Goal: Transaction & Acquisition: Purchase product/service

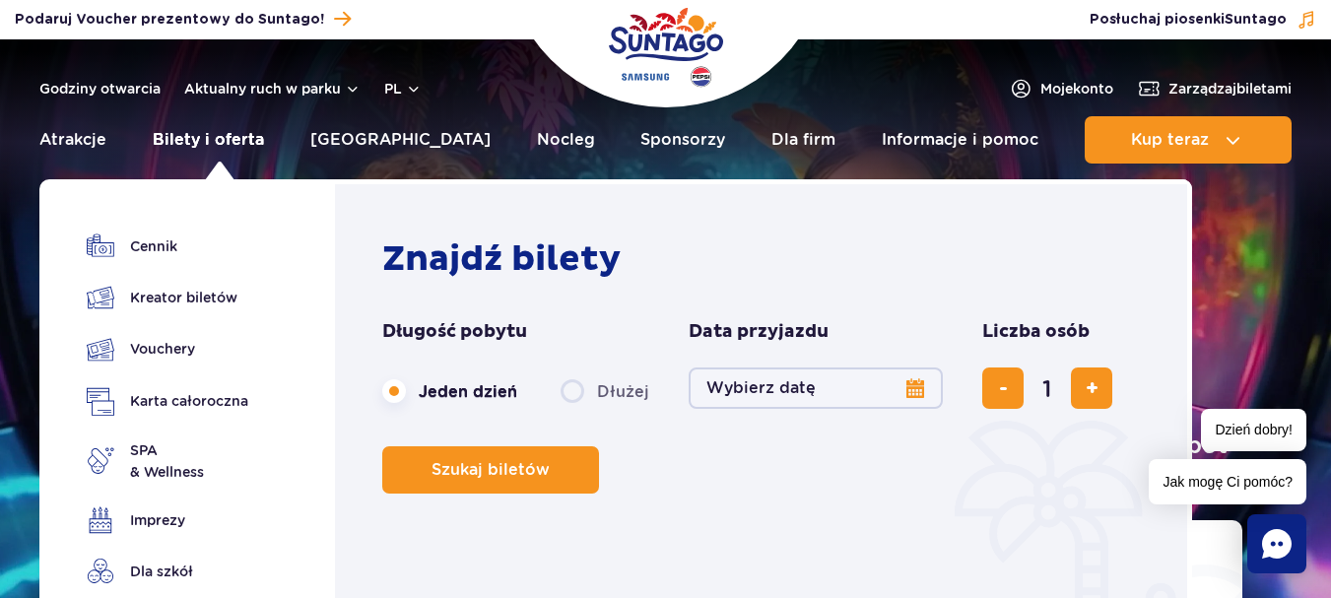
click at [234, 138] on link "Bilety i oferta" at bounding box center [208, 139] width 111 height 47
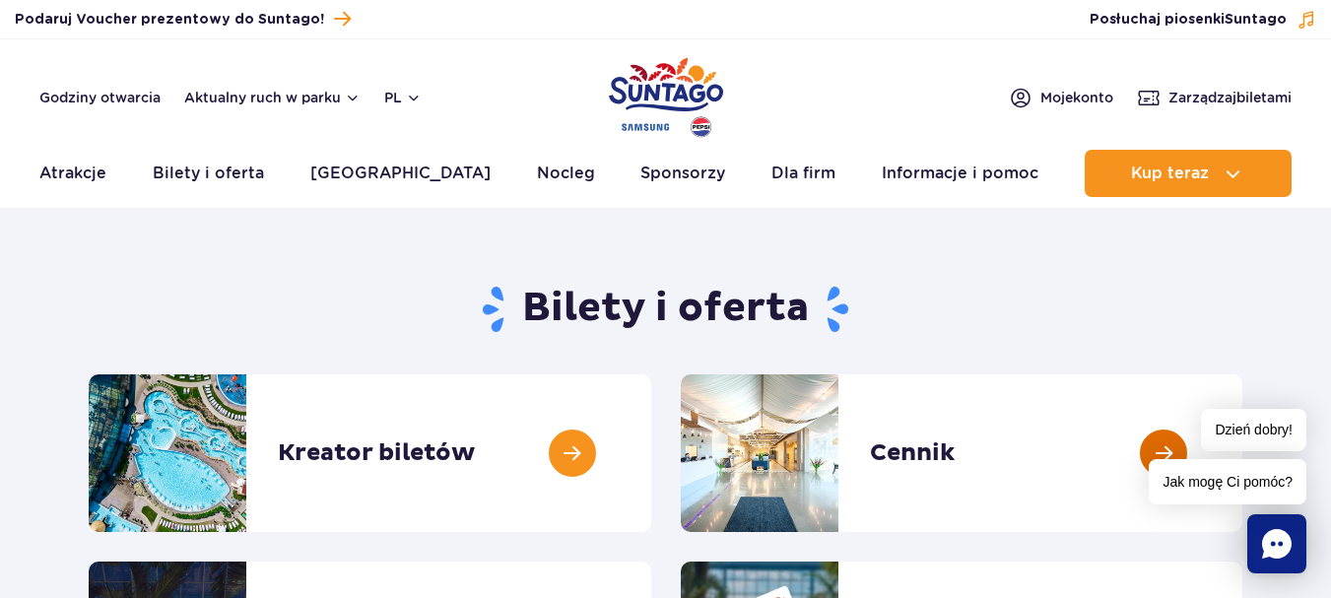
click at [1242, 458] on link at bounding box center [1242, 453] width 0 height 158
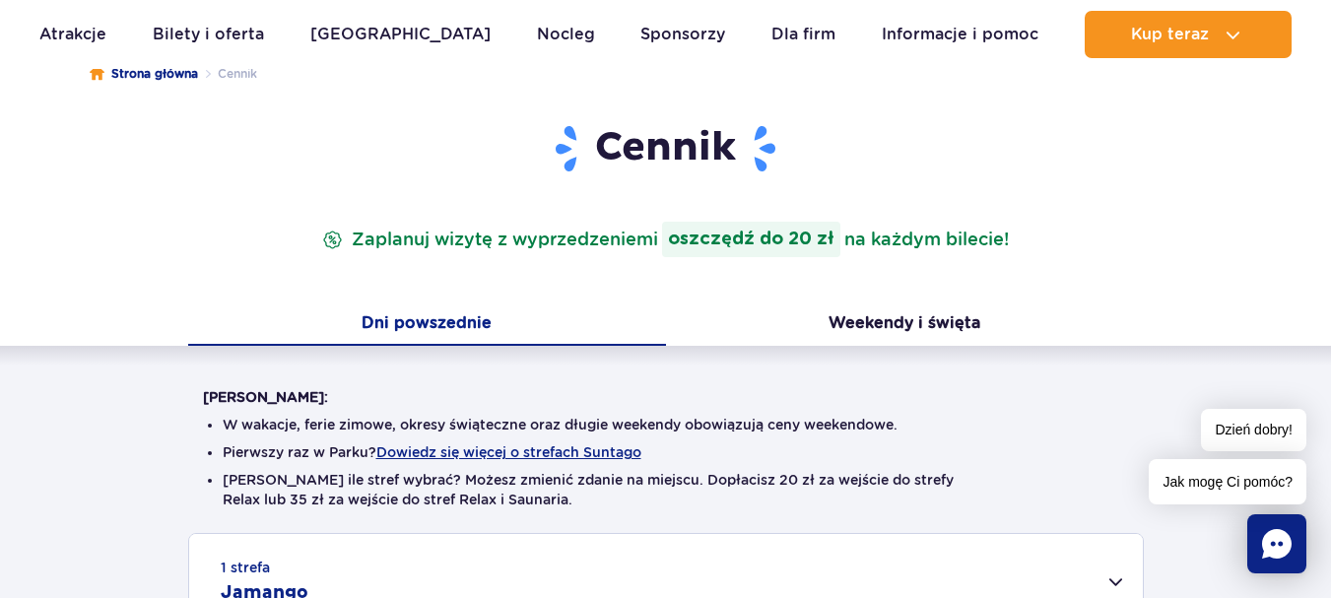
scroll to position [197, 0]
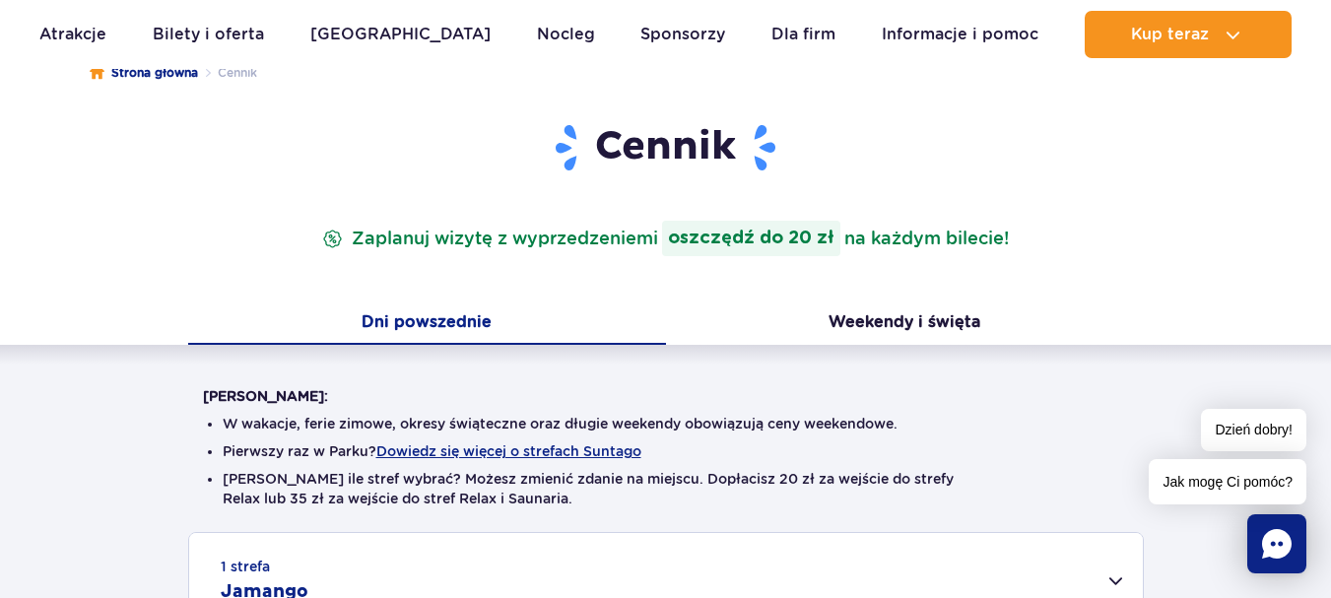
click at [415, 329] on button "Dni powszednie" at bounding box center [427, 323] width 478 height 41
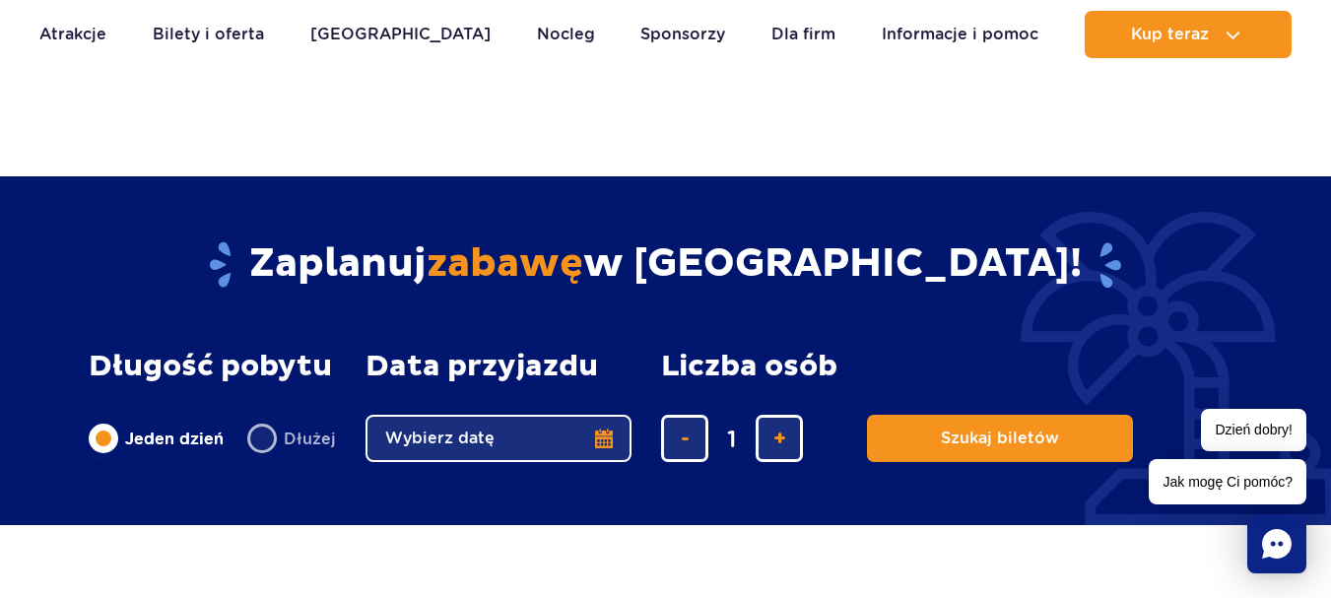
scroll to position [1576, 0]
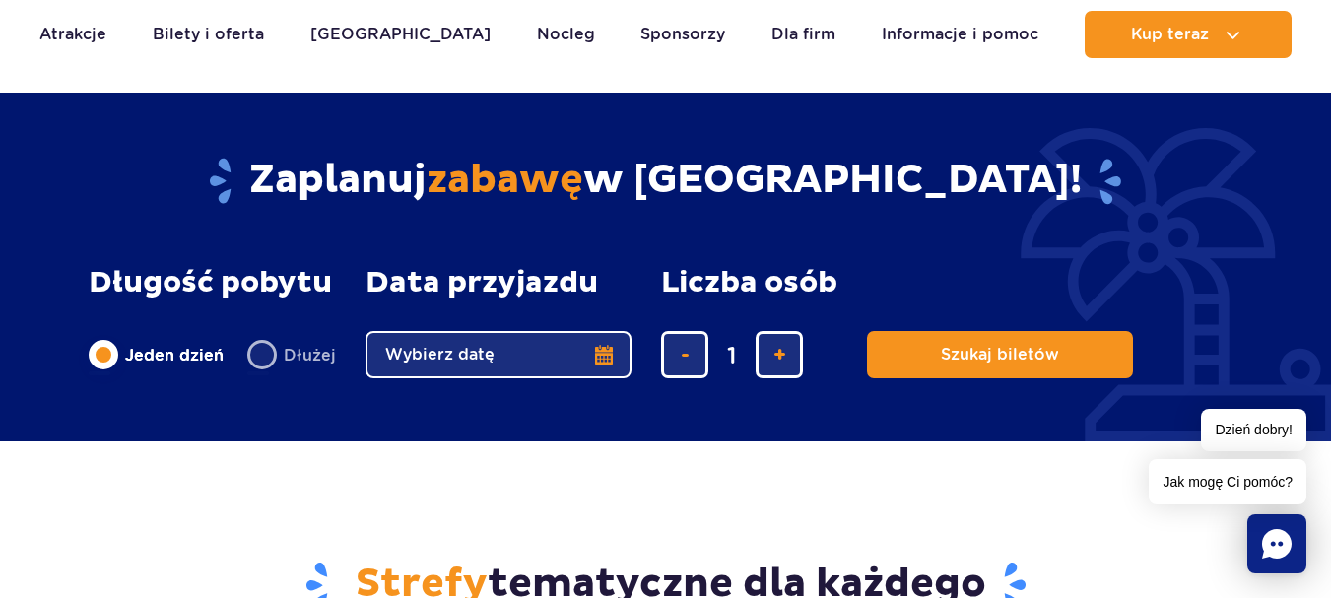
click at [601, 353] on button "Wybierz datę" at bounding box center [499, 354] width 266 height 47
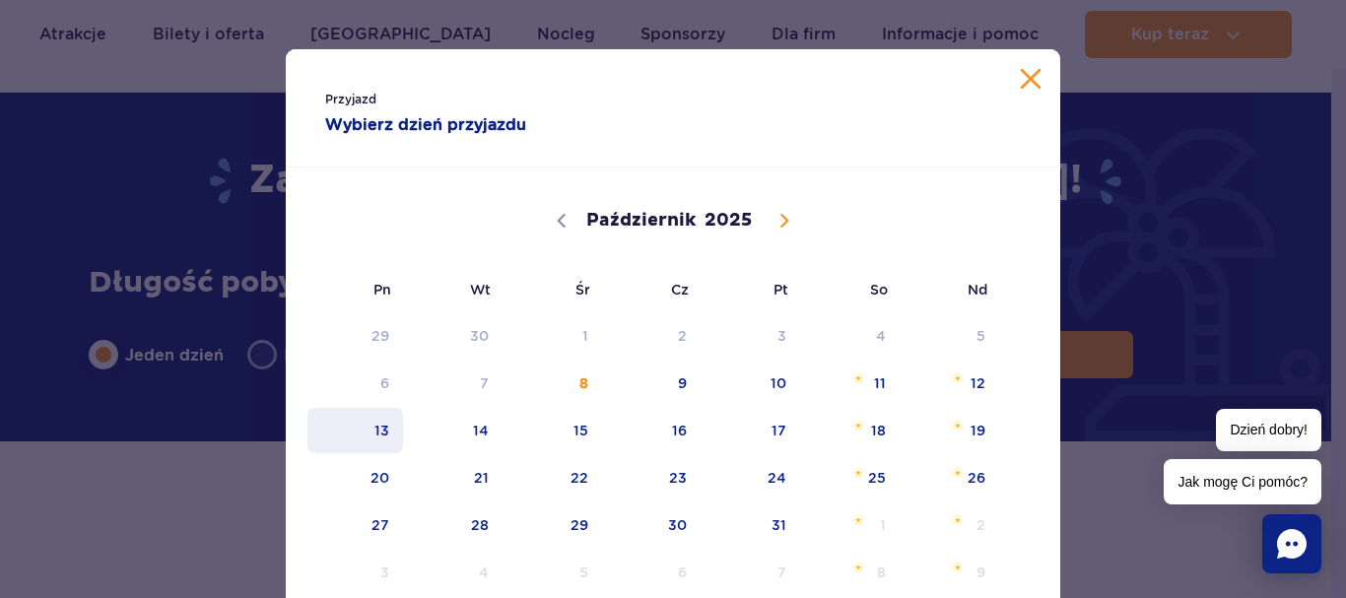
click at [382, 431] on span "13" at bounding box center [355, 430] width 100 height 45
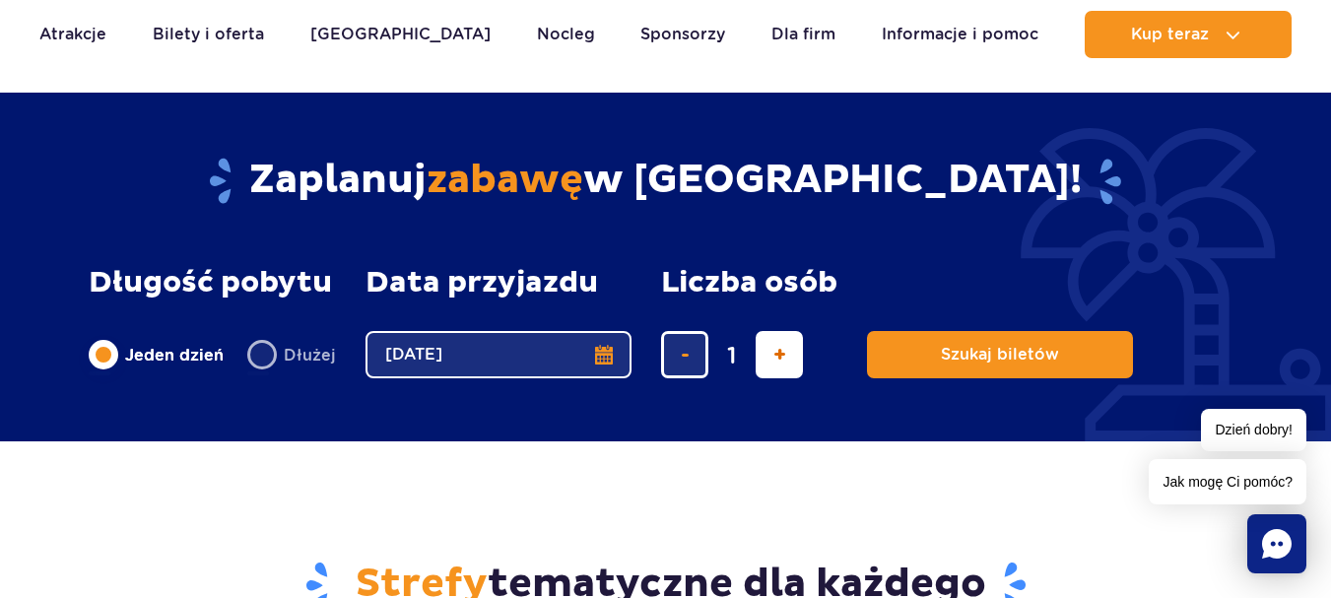
click at [784, 365] on button "dodaj bilet" at bounding box center [779, 354] width 47 height 47
click at [788, 367] on button "dodaj bilet" at bounding box center [779, 354] width 47 height 47
type input "5"
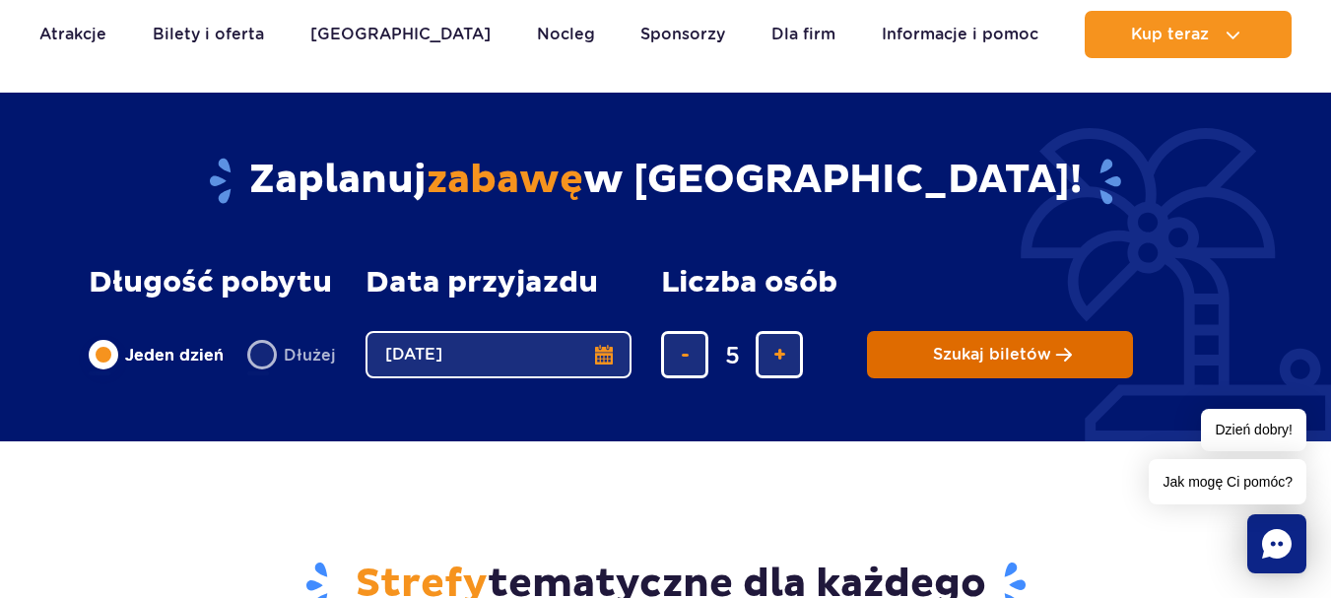
click at [1061, 362] on span "Planowanie wizyty w Park of Poland" at bounding box center [1064, 355] width 16 height 17
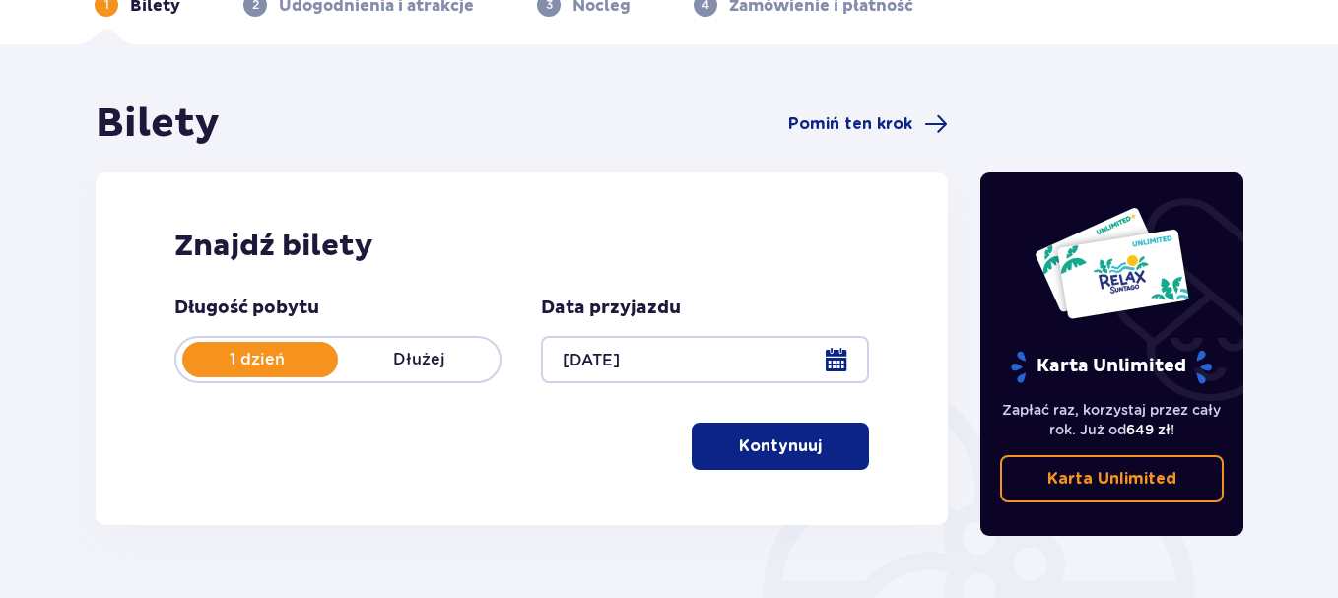
scroll to position [99, 0]
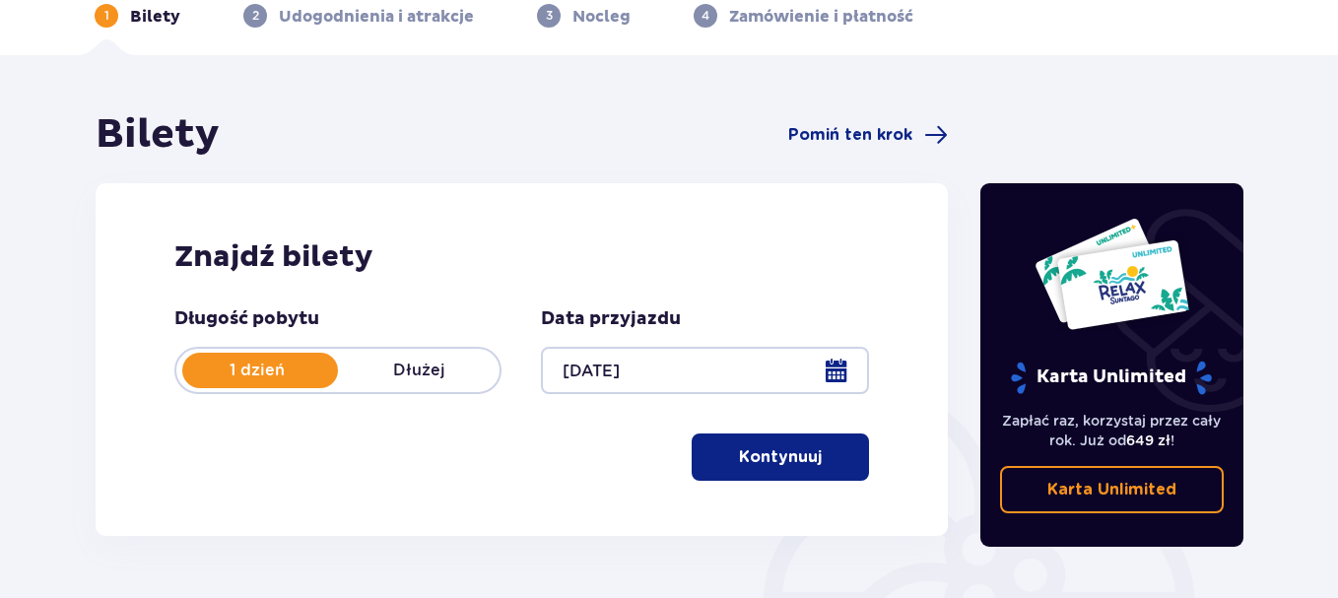
click at [771, 448] on p "Kontynuuj" at bounding box center [780, 457] width 83 height 22
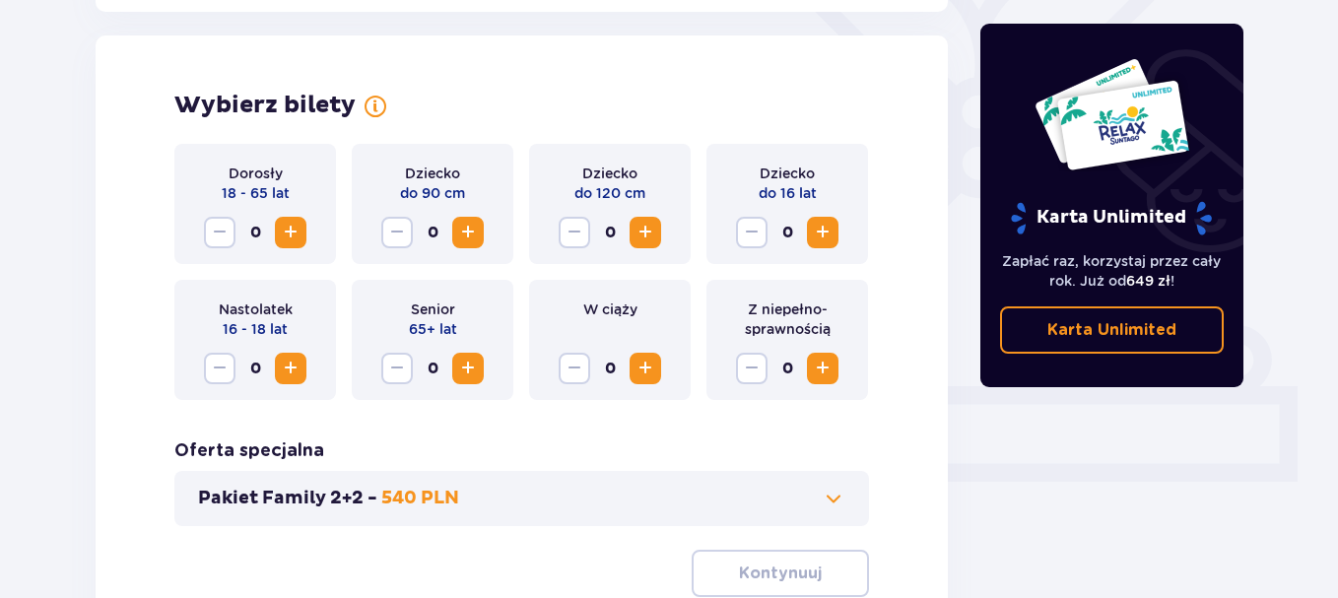
scroll to position [548, 0]
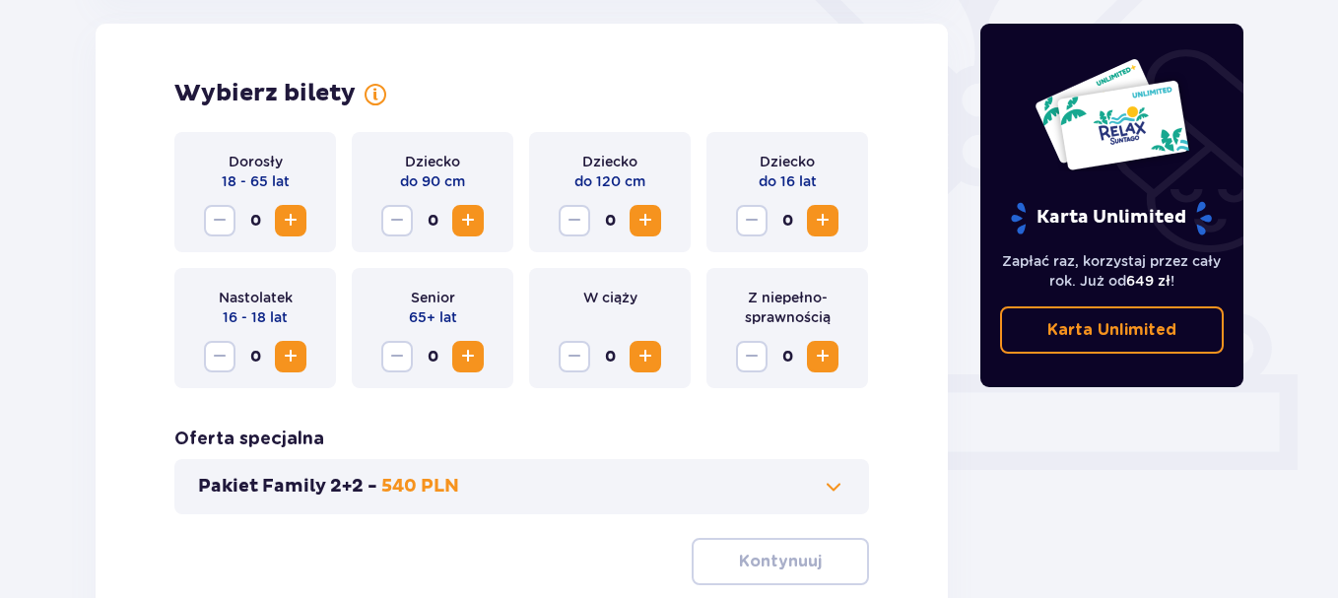
click at [292, 226] on span "Zwiększ" at bounding box center [291, 221] width 24 height 24
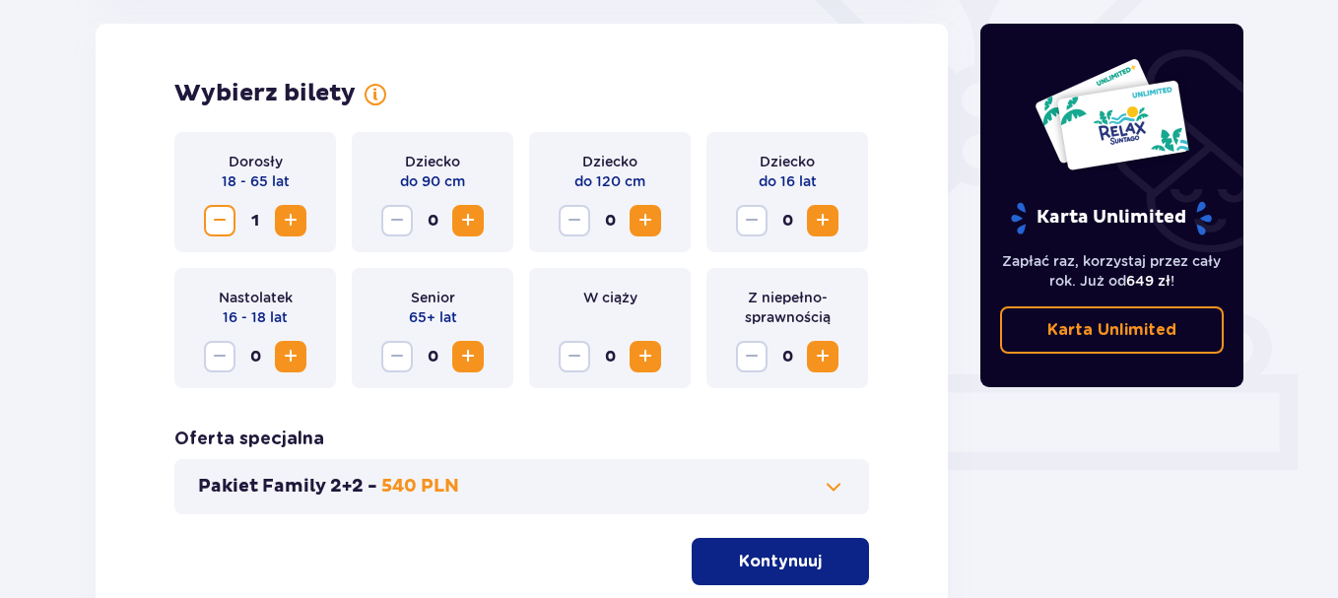
click at [467, 228] on span "Zwiększ" at bounding box center [468, 221] width 24 height 24
click at [401, 219] on span "Zmniejsz" at bounding box center [397, 221] width 24 height 24
click at [292, 218] on span "Zwiększ" at bounding box center [291, 221] width 24 height 24
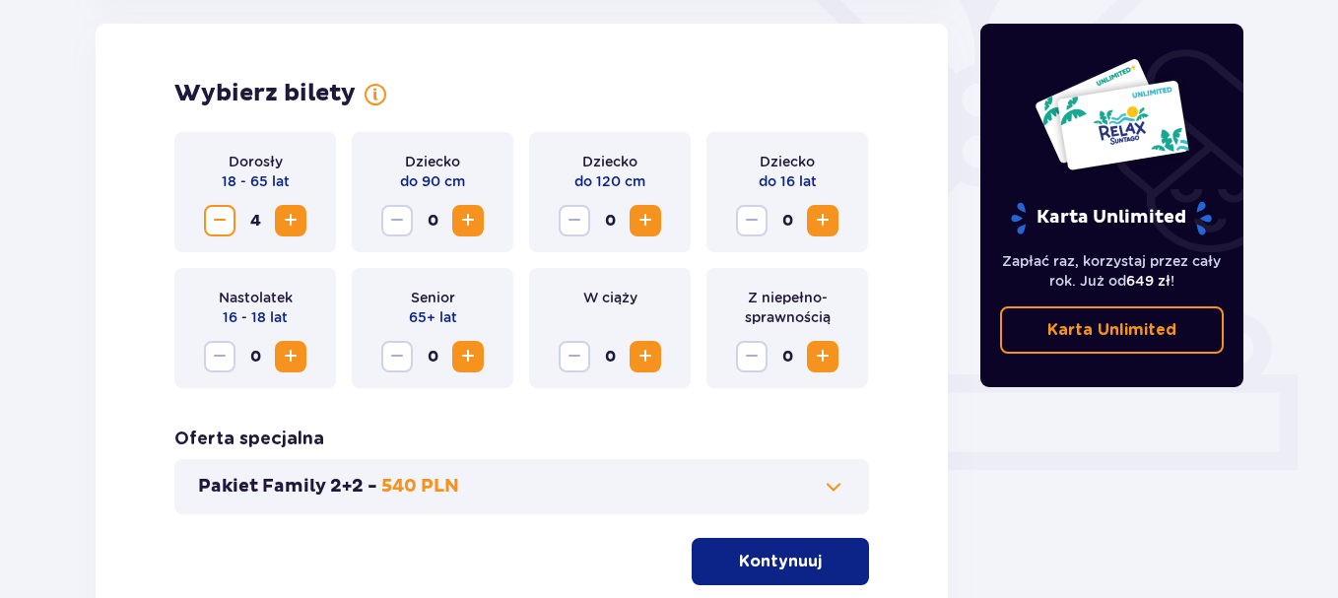
click at [292, 218] on span "Zwiększ" at bounding box center [291, 221] width 24 height 24
click at [464, 224] on span "Zwiększ" at bounding box center [468, 221] width 24 height 24
drag, startPoint x: 464, startPoint y: 224, endPoint x: 446, endPoint y: 230, distance: 18.7
click at [422, 248] on div "Dziecko do 90 cm 1" at bounding box center [433, 192] width 162 height 120
click at [796, 559] on p "Kontynuuj" at bounding box center [780, 562] width 83 height 22
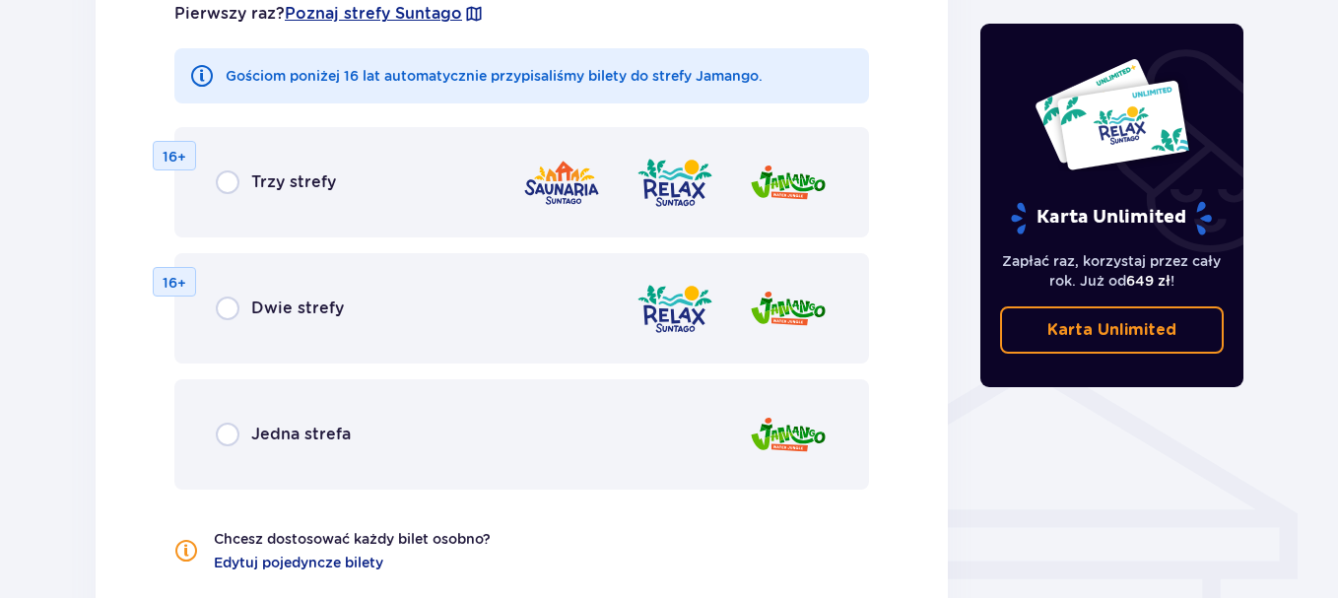
scroll to position [1268, 0]
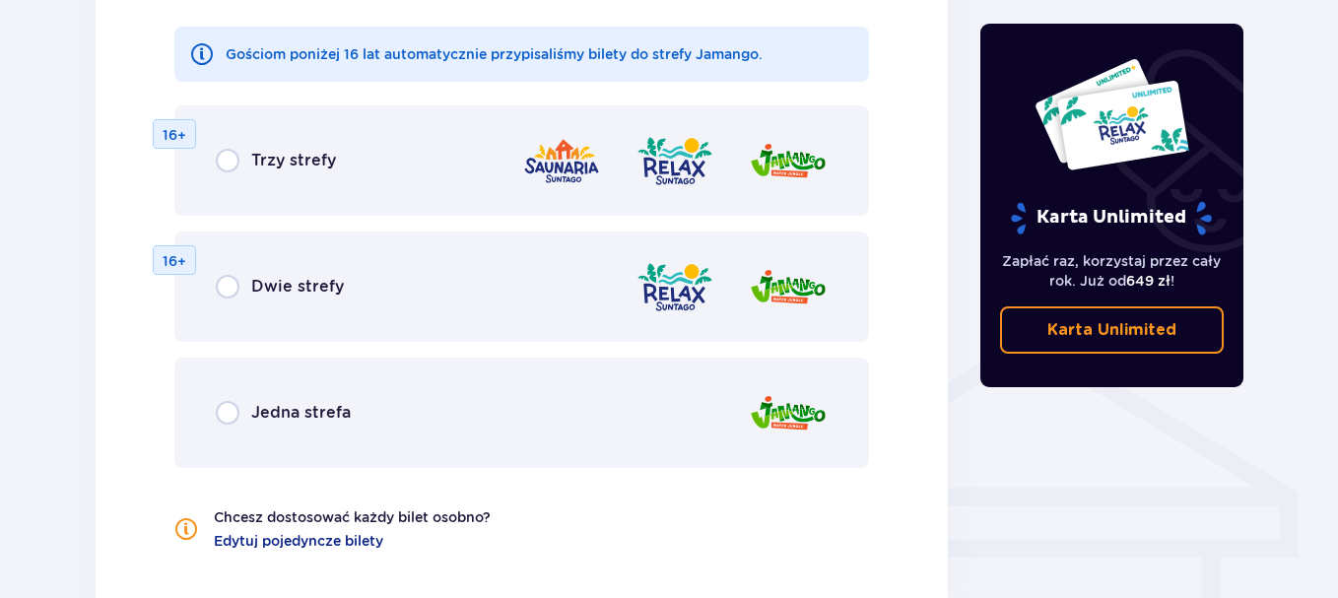
click at [230, 291] on input "radio" at bounding box center [228, 287] width 24 height 24
radio input "true"
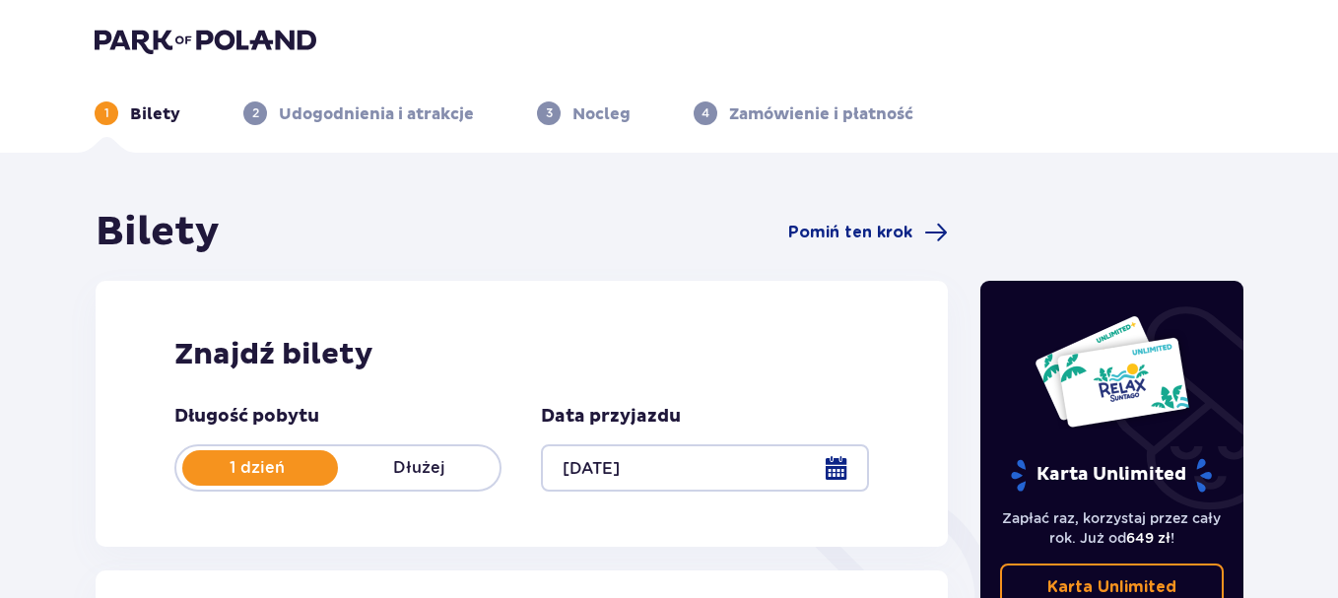
scroll to position [0, 0]
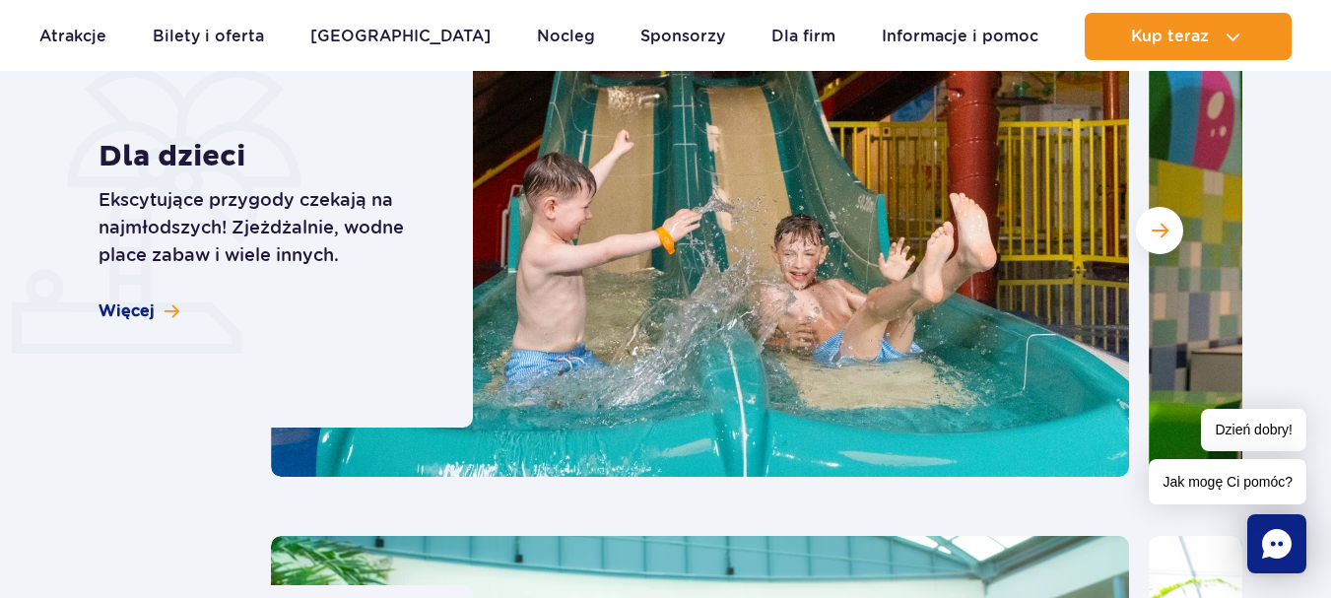
scroll to position [5419, 0]
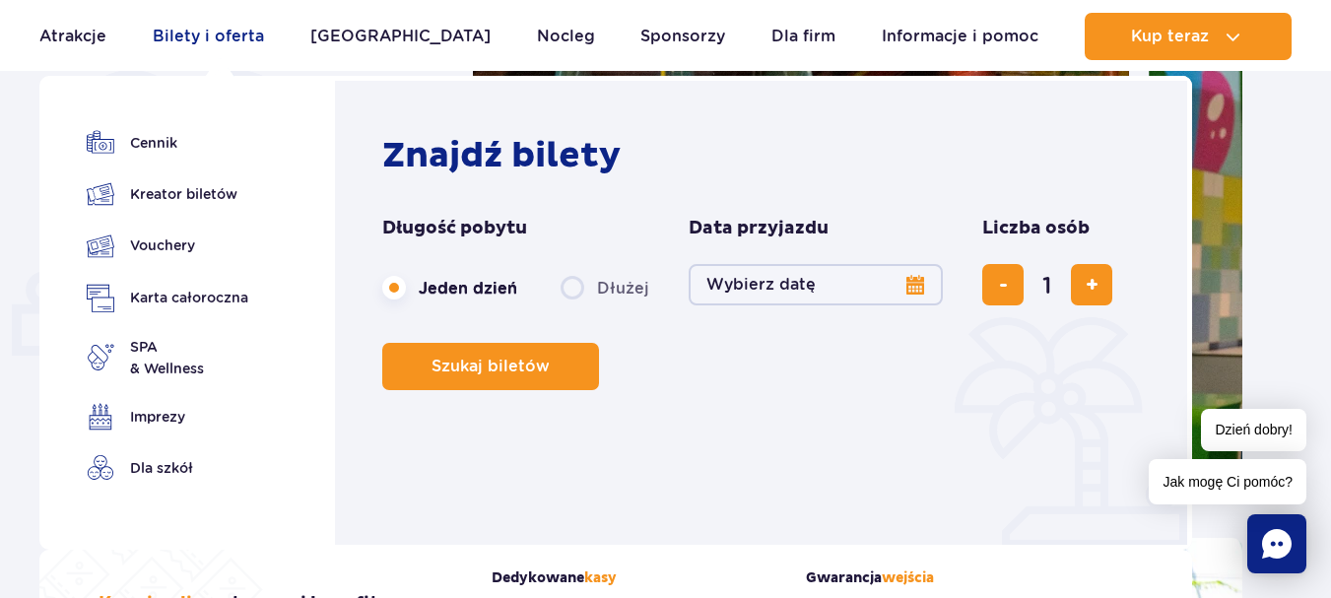
click at [241, 31] on link "Bilety i oferta" at bounding box center [208, 36] width 111 height 47
